Goal: Information Seeking & Learning: Learn about a topic

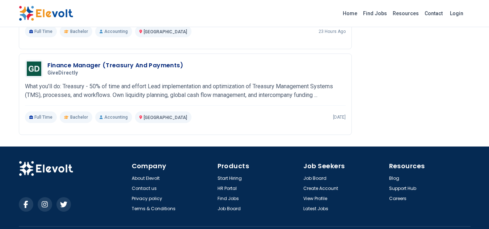
scroll to position [2020, 0]
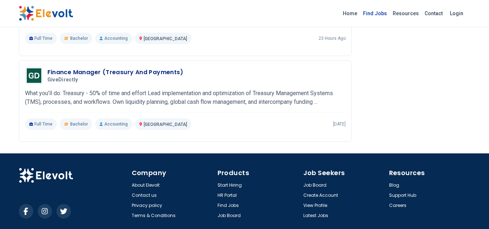
click at [375, 11] on link "Find Jobs" at bounding box center [375, 14] width 30 height 12
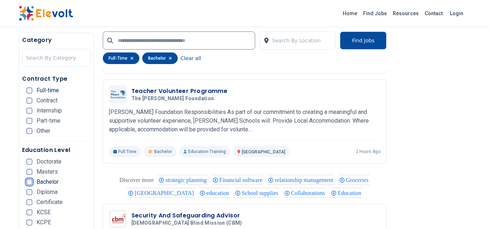
scroll to position [1331, 0]
